Goal: Task Accomplishment & Management: Use online tool/utility

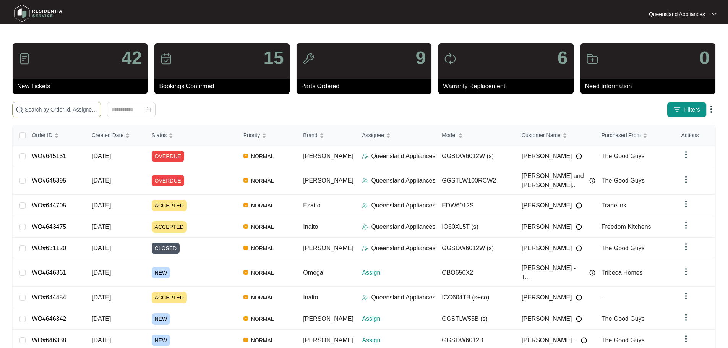
click at [46, 112] on input "text" at bounding box center [61, 109] width 73 height 8
paste input "646274"
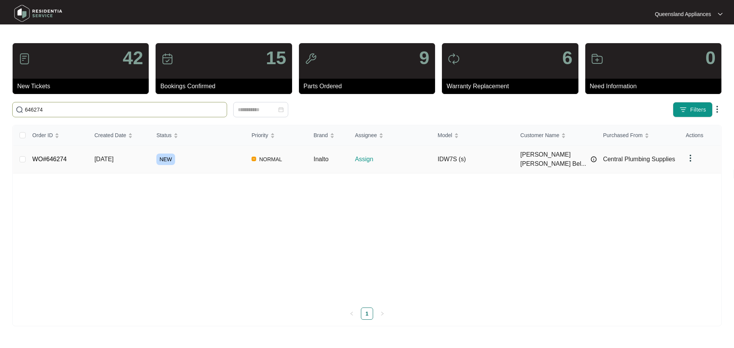
type input "646274"
click at [47, 160] on td "WO#646274" at bounding box center [57, 160] width 62 height 28
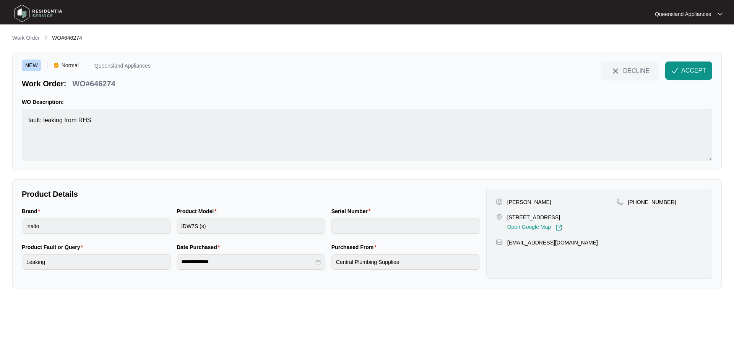
click at [102, 82] on p "WO#646274" at bounding box center [93, 83] width 43 height 11
copy p "646274"
click at [157, 227] on div "Brand inalto Product Model IDW7S (s) Serial Number" at bounding box center [251, 225] width 464 height 36
click at [636, 70] on span "DECLINE" at bounding box center [636, 71] width 26 height 8
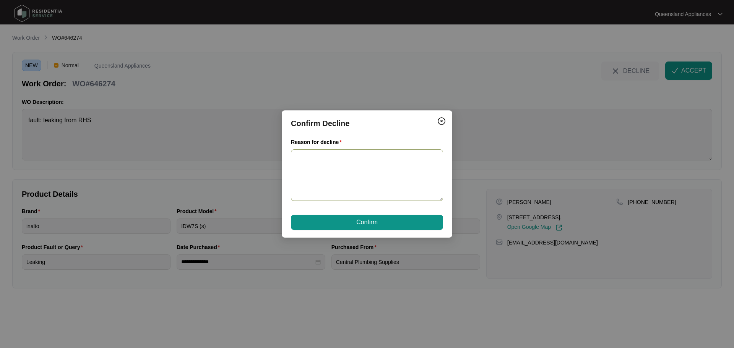
drag, startPoint x: 332, startPoint y: 152, endPoint x: 334, endPoint y: 161, distance: 9.6
click at [332, 152] on textarea "Reason for decline" at bounding box center [367, 175] width 152 height 52
drag, startPoint x: 361, startPoint y: 180, endPoint x: 348, endPoint y: 195, distance: 19.2
click at [212, 141] on div "Confirm Decline Reason for decline Outside service area no available technician…" at bounding box center [367, 174] width 734 height 348
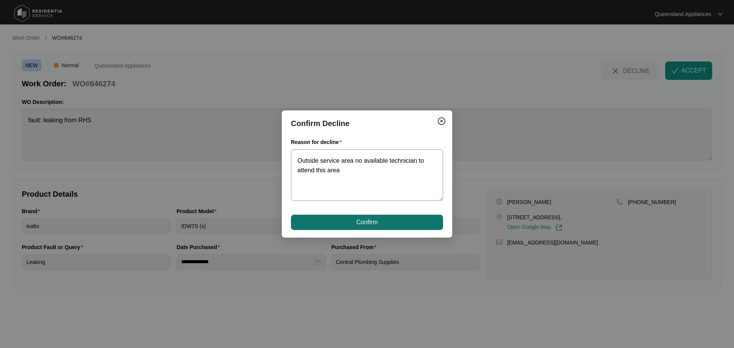
type textarea "Outside service area no available technician to attend this area"
click at [367, 222] on span "Confirm" at bounding box center [366, 222] width 21 height 9
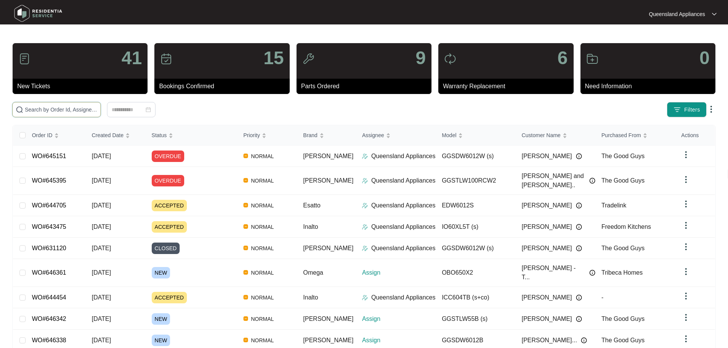
click at [59, 108] on input "text" at bounding box center [61, 109] width 73 height 8
paste input "646287"
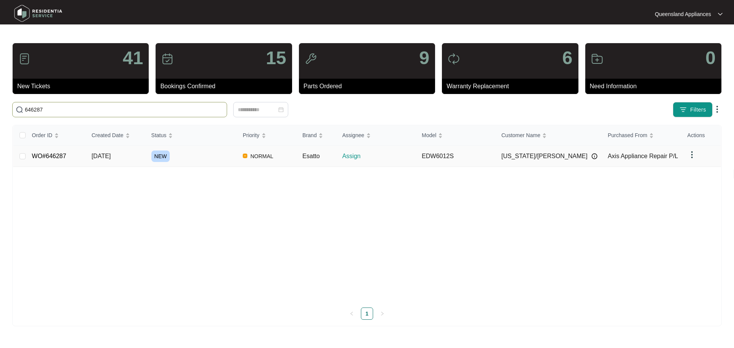
type input "646287"
click at [54, 155] on link "WO#646287" at bounding box center [49, 156] width 34 height 6
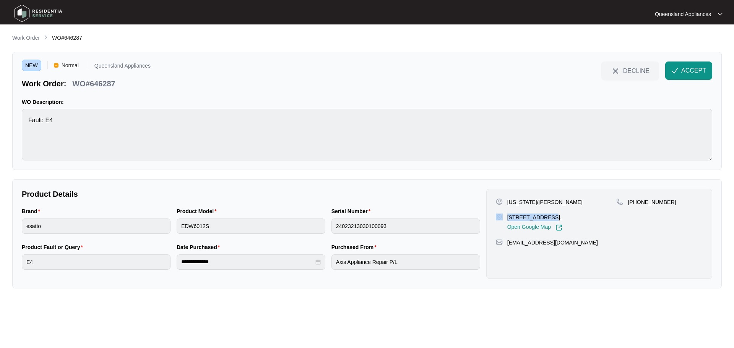
drag, startPoint x: 545, startPoint y: 217, endPoint x: 504, endPoint y: 217, distance: 41.3
click at [504, 217] on div "64 Baspa Street, Holmview QLD 4207, Open Google Map" at bounding box center [556, 223] width 121 height 18
copy div "64 Baspa Street"
click at [110, 86] on p "WO#646287" at bounding box center [93, 83] width 43 height 11
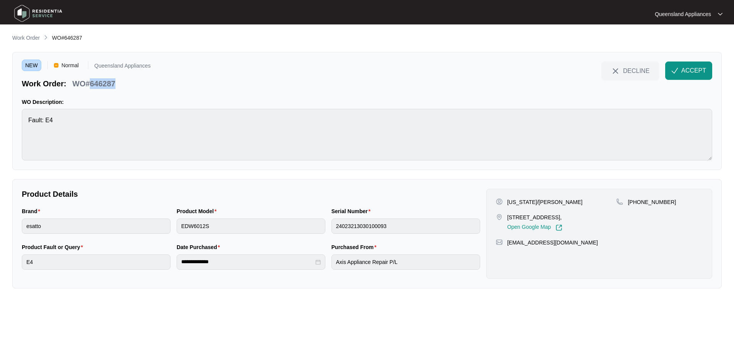
copy p "646287"
click at [649, 204] on p "+61411341449" at bounding box center [652, 202] width 48 height 8
copy p "61411341449"
click at [691, 68] on span "ACCEPT" at bounding box center [693, 70] width 25 height 9
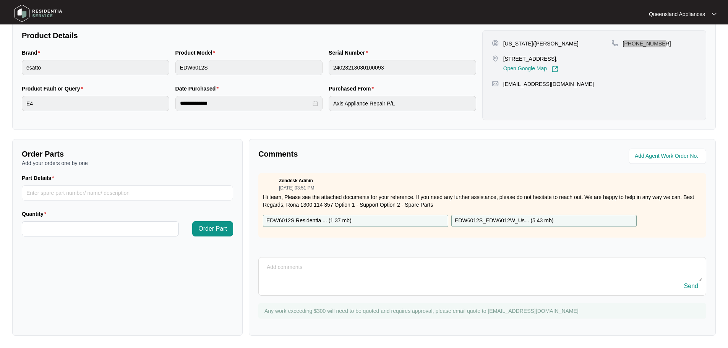
scroll to position [6, 0]
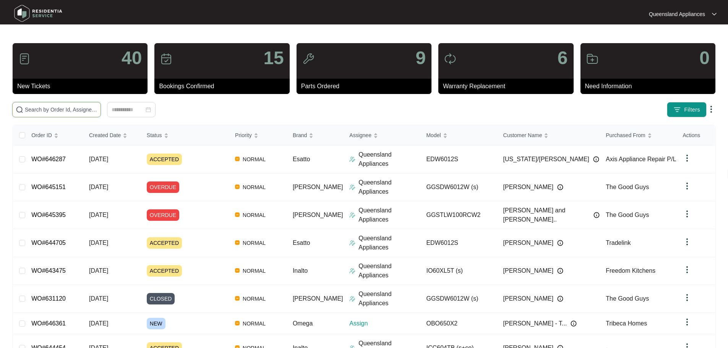
click at [97, 109] on input "text" at bounding box center [61, 109] width 73 height 8
paste input "646338"
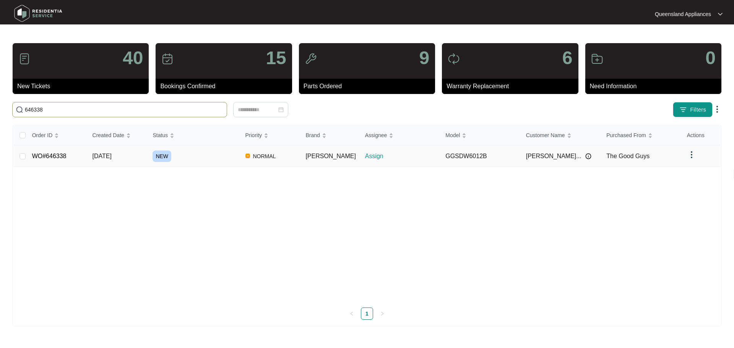
type input "646338"
click at [55, 155] on link "WO#646338" at bounding box center [49, 156] width 34 height 6
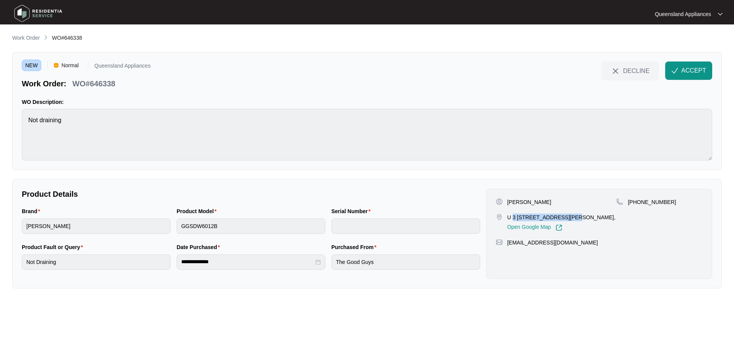
drag, startPoint x: 564, startPoint y: 217, endPoint x: 514, endPoint y: 217, distance: 50.5
click at [514, 217] on p "U 3 [STREET_ADDRESS][PERSON_NAME]," at bounding box center [561, 218] width 108 height 8
copy p "3 13 [PERSON_NAME] cres"
click at [111, 86] on p "WO#646338" at bounding box center [93, 83] width 43 height 11
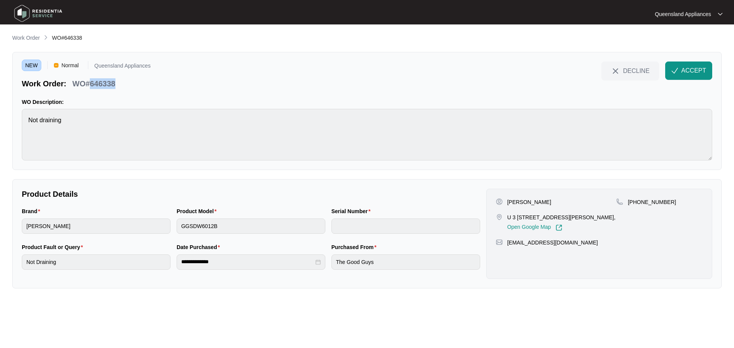
copy p "646338"
click at [650, 200] on p "[PHONE_NUMBER]" at bounding box center [652, 202] width 48 height 8
copy p "61402208600"
click at [688, 69] on span "ACCEPT" at bounding box center [693, 70] width 25 height 9
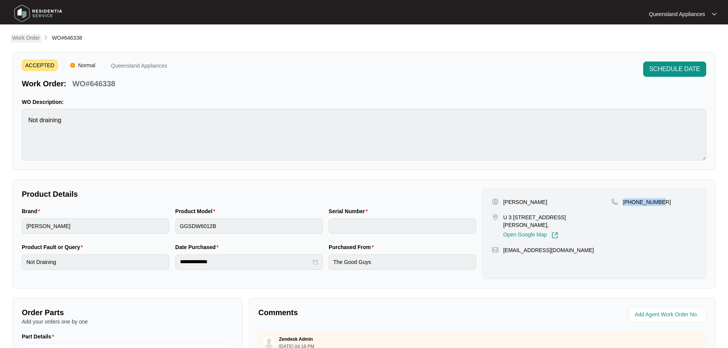
click at [37, 40] on p "Work Order" at bounding box center [26, 38] width 28 height 8
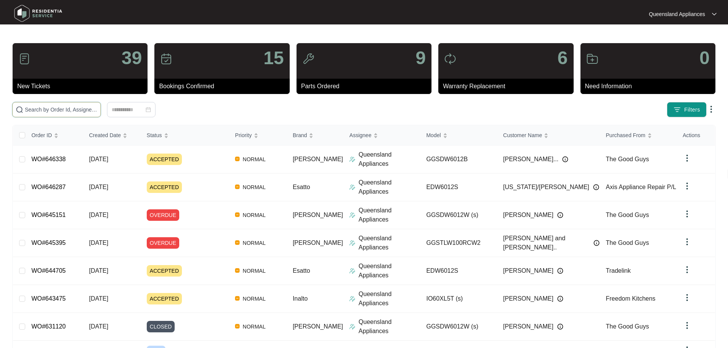
click at [97, 113] on input "text" at bounding box center [61, 109] width 73 height 8
paste input "646342"
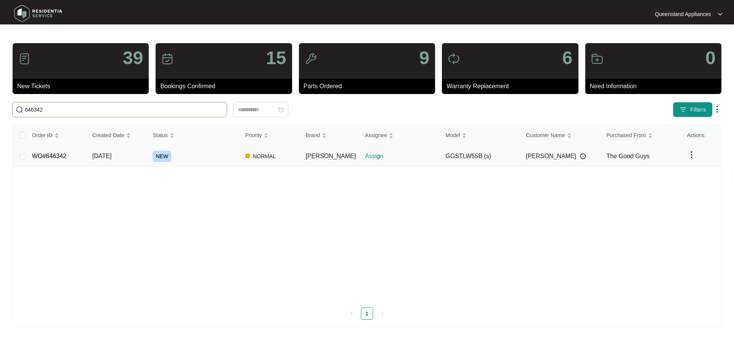
type input "646342"
click at [54, 159] on link "WO#646342" at bounding box center [49, 156] width 34 height 6
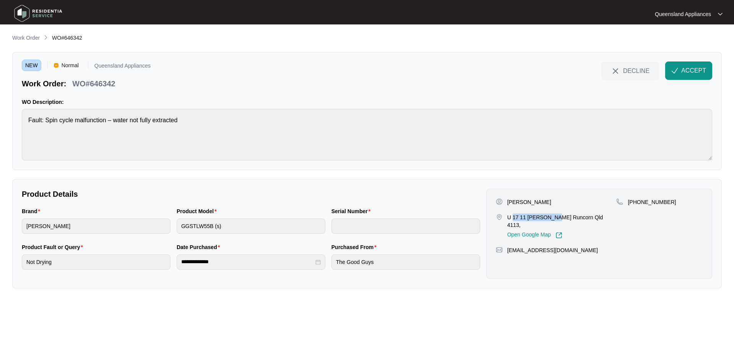
drag, startPoint x: 548, startPoint y: 216, endPoint x: 513, endPoint y: 215, distance: 35.2
click at [513, 215] on p "U 17 11 [PERSON_NAME] Runcorn Qld 4113," at bounding box center [561, 221] width 109 height 15
copy p "17 11 [PERSON_NAME]"
click at [698, 70] on span "ACCEPT" at bounding box center [693, 70] width 25 height 9
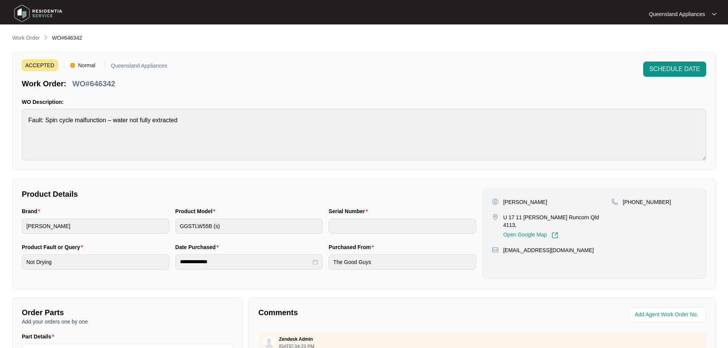
click at [113, 85] on p "WO#646342" at bounding box center [93, 83] width 43 height 11
copy p "646342"
click at [650, 201] on p "[PHONE_NUMBER]" at bounding box center [647, 202] width 48 height 8
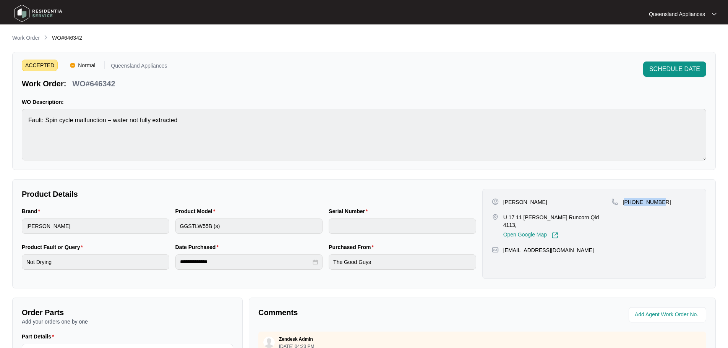
copy p "61425177485"
click at [32, 37] on p "Work Order" at bounding box center [26, 38] width 28 height 8
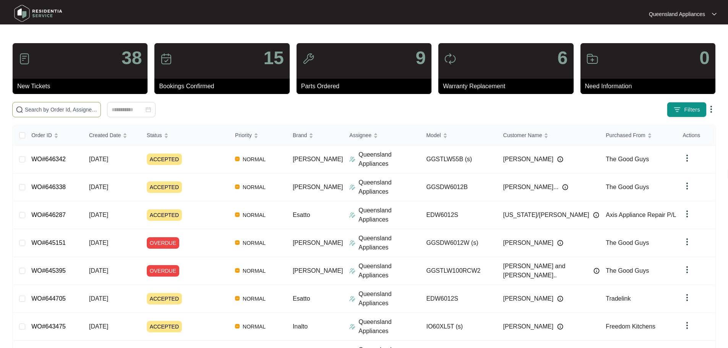
click at [80, 106] on input "text" at bounding box center [61, 109] width 73 height 8
paste input "646361"
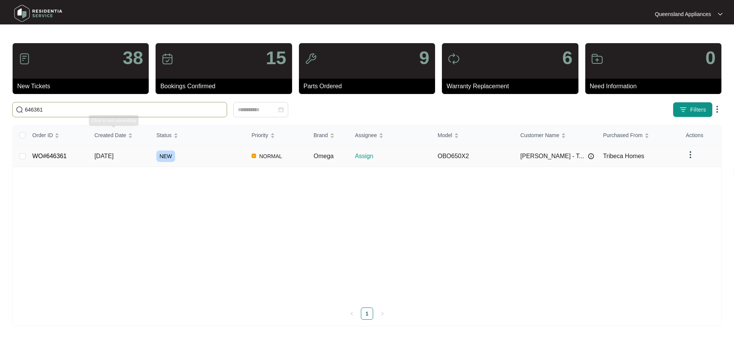
type input "646361"
click at [42, 154] on link "WO#646361" at bounding box center [49, 156] width 34 height 6
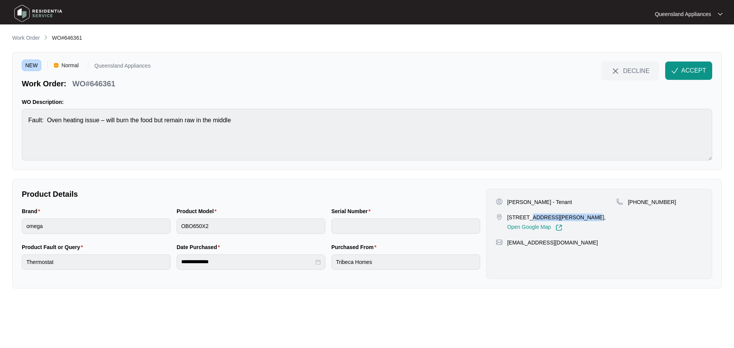
drag, startPoint x: 576, startPoint y: 217, endPoint x: 527, endPoint y: 216, distance: 49.3
click at [527, 216] on p "[STREET_ADDRESS][PERSON_NAME]," at bounding box center [556, 218] width 99 height 8
copy p "Unit 1/11) [PERSON_NAME][GEOGRAPHIC_DATA]"
click at [29, 37] on p "Work Order" at bounding box center [26, 38] width 28 height 8
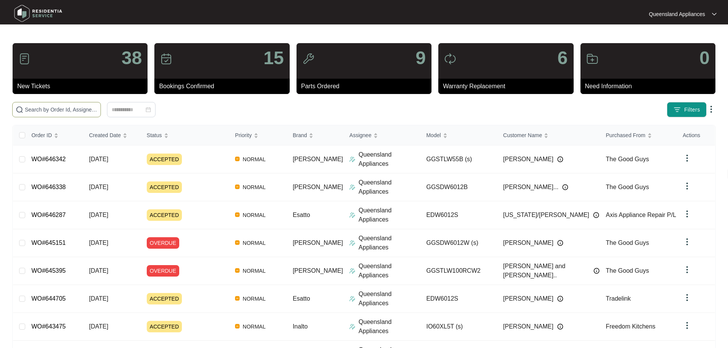
click at [97, 109] on input "text" at bounding box center [61, 109] width 73 height 8
paste input "643475"
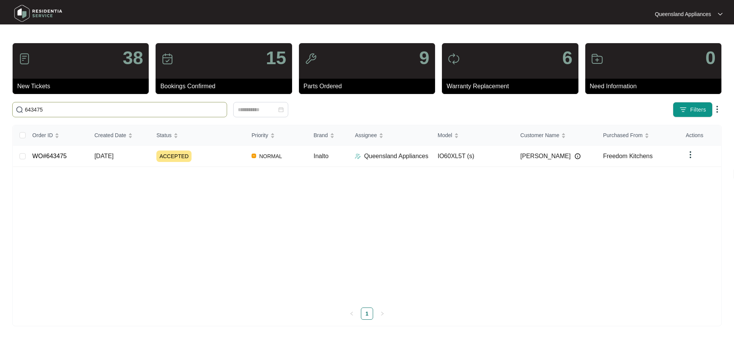
type input "643475"
click at [54, 155] on div "Order ID Created Date Status Priority Brand Assignee Model Customer Name Purcha…" at bounding box center [367, 222] width 708 height 195
click at [62, 156] on link "WO#643475" at bounding box center [49, 156] width 34 height 6
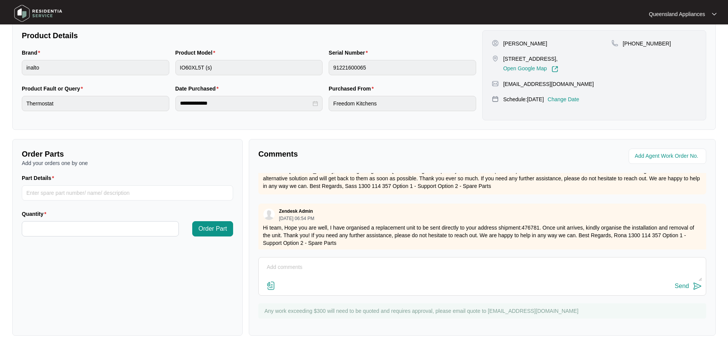
scroll to position [303, 0]
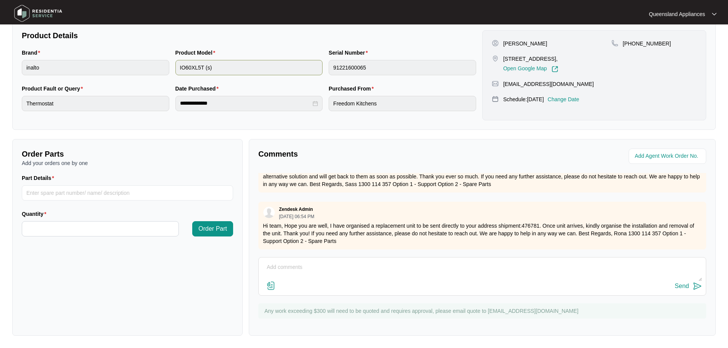
click at [173, 68] on div "Product Model IO60XL5T (s)" at bounding box center [249, 67] width 154 height 36
click at [158, 68] on div "Brand inalto Product Model IO60XL5T (s) Serial Number 91221600065" at bounding box center [249, 67] width 461 height 36
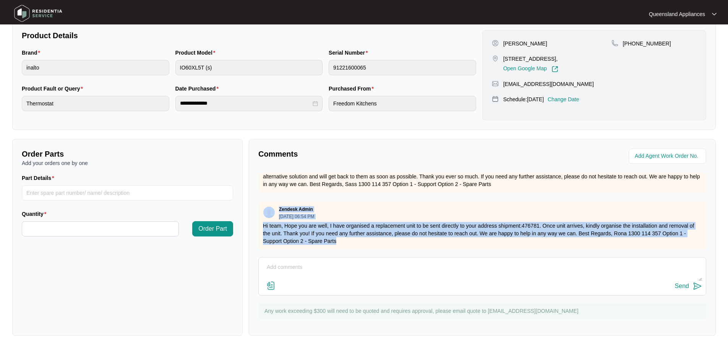
drag, startPoint x: 338, startPoint y: 237, endPoint x: 266, endPoint y: 200, distance: 80.3
click at [266, 202] on div "Zendesk Admin [DATE] 06:54 PM Hi team, Hope you are well, I have organised a re…" at bounding box center [482, 226] width 448 height 48
copy div "Zendesk Admin [DATE] 06:54 PM Hi team, Hope you are well, I have organised a re…"
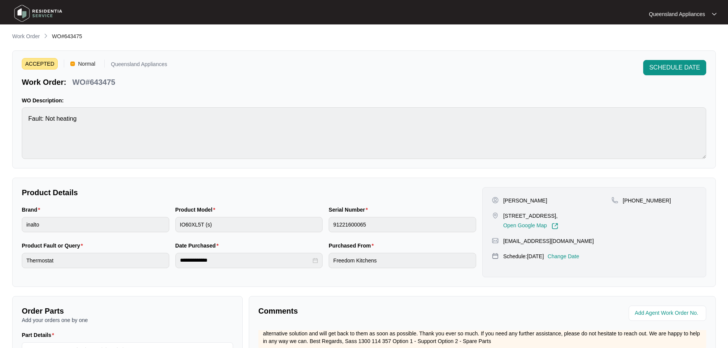
scroll to position [0, 0]
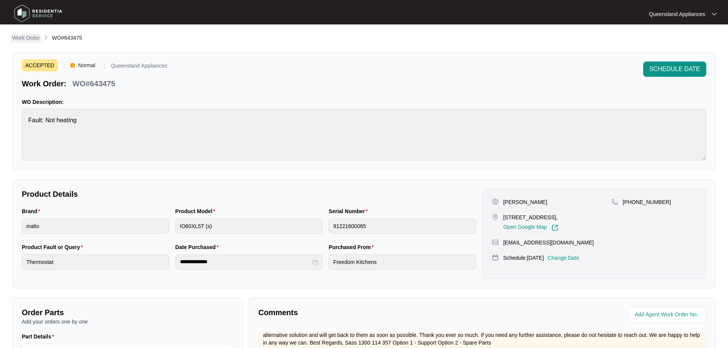
click at [28, 40] on p "Work Order" at bounding box center [26, 38] width 28 height 8
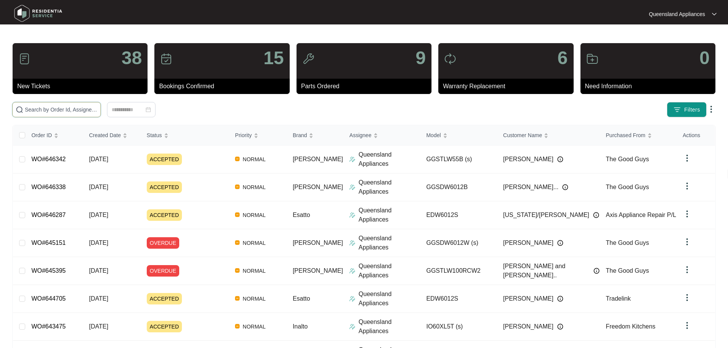
click at [97, 112] on input "text" at bounding box center [61, 109] width 73 height 8
paste input "646338"
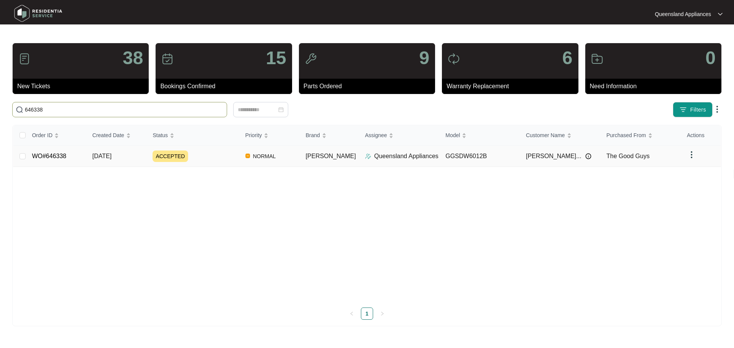
type input "646338"
click at [57, 157] on link "WO#646338" at bounding box center [49, 156] width 34 height 6
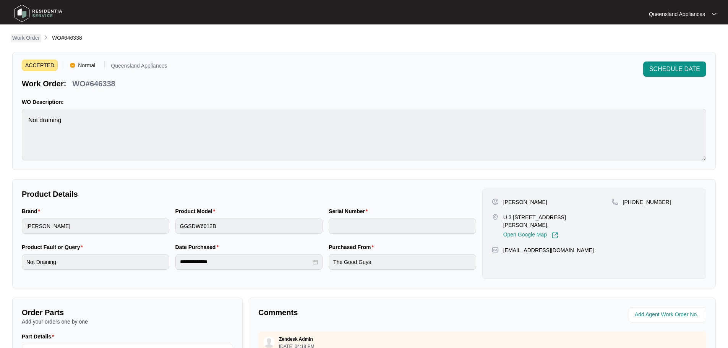
click at [30, 39] on p "Work Order" at bounding box center [26, 38] width 28 height 8
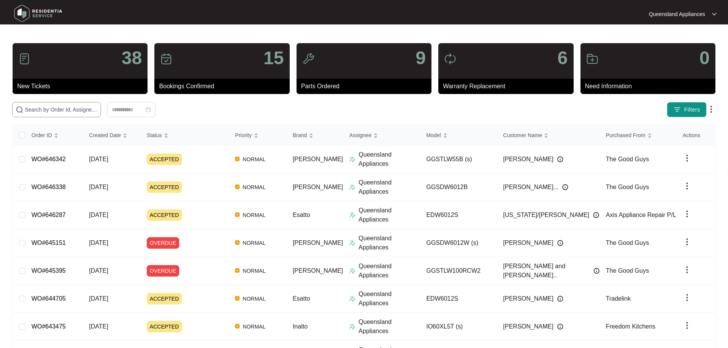
click at [97, 110] on input "text" at bounding box center [61, 109] width 73 height 8
paste input "646361"
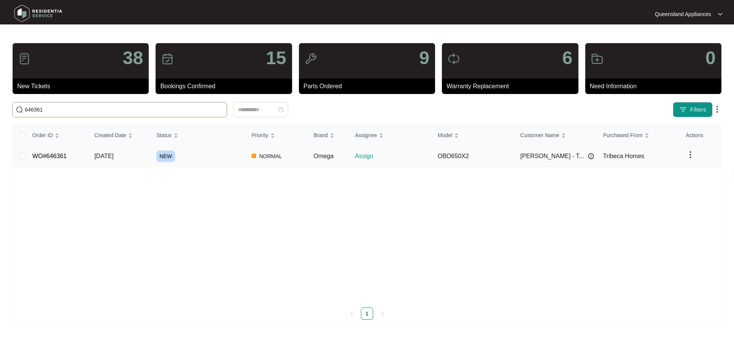
type input "646361"
click at [52, 156] on link "WO#646361" at bounding box center [49, 156] width 34 height 6
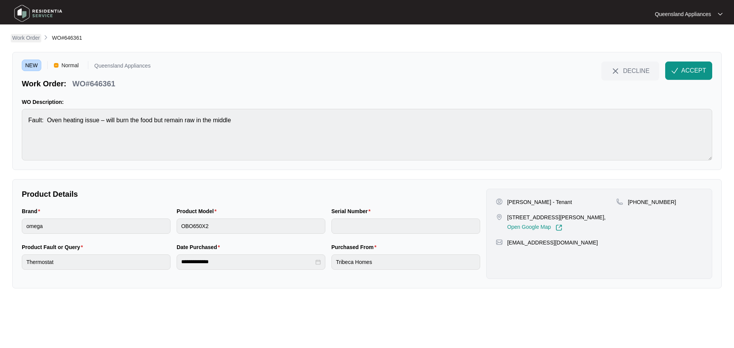
click at [24, 36] on p "Work Order" at bounding box center [26, 38] width 28 height 8
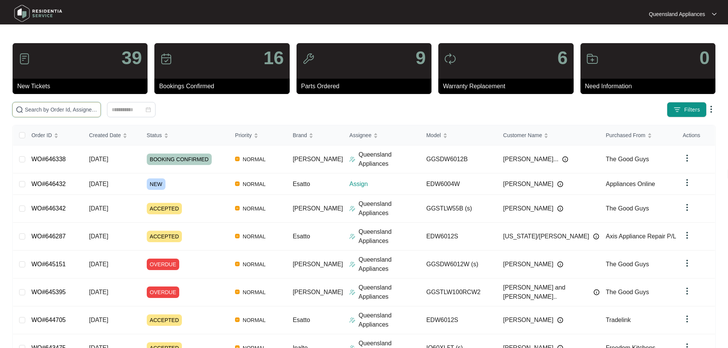
click at [96, 107] on input "text" at bounding box center [61, 109] width 73 height 8
paste input "646432"
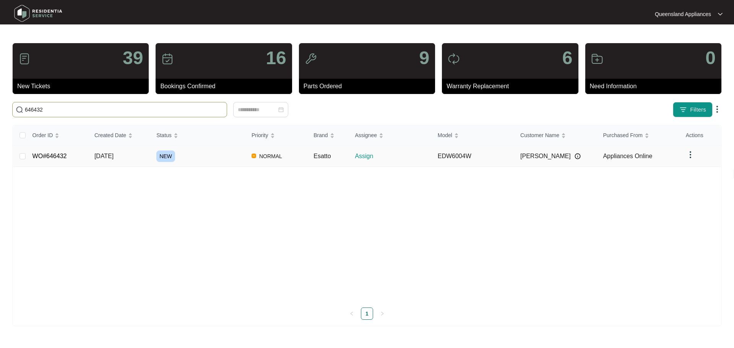
type input "646432"
click at [52, 156] on link "WO#646432" at bounding box center [49, 156] width 34 height 6
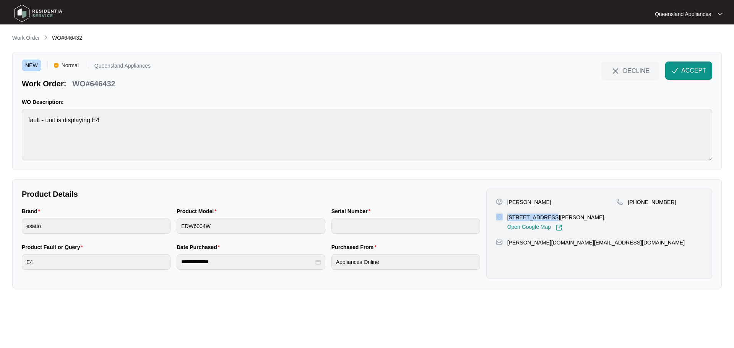
drag, startPoint x: 547, startPoint y: 215, endPoint x: 504, endPoint y: 215, distance: 42.4
click at [504, 215] on div "34-36 Kertes Rd Camira QLD 4300, Open Google Map" at bounding box center [556, 223] width 121 height 18
copy div "34-36 Kertes Rd"
click at [105, 84] on p "WO#646432" at bounding box center [93, 83] width 43 height 11
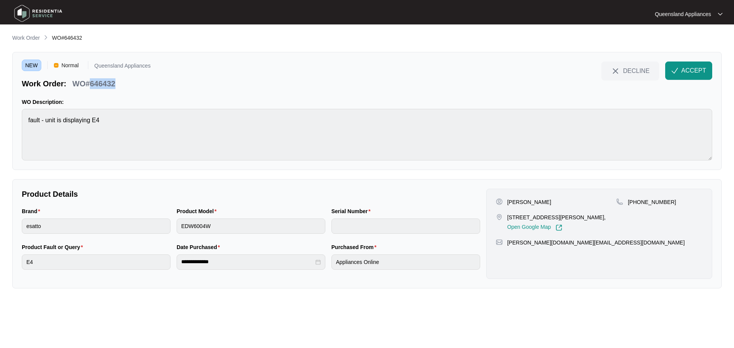
copy p "646432"
click at [648, 201] on p "+61423088272" at bounding box center [652, 202] width 48 height 8
copy p "61423088272"
click at [696, 69] on span "ACCEPT" at bounding box center [693, 70] width 25 height 9
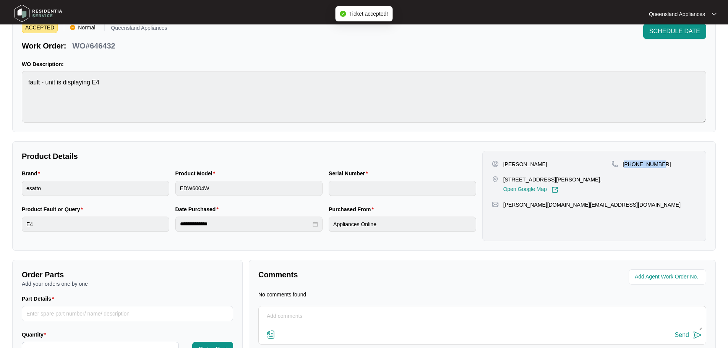
scroll to position [87, 0]
